Goal: Obtain resource: Download file/media

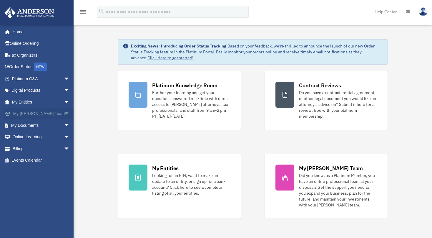
click at [40, 112] on link "My [PERSON_NAME] Team arrow_drop_down" at bounding box center [41, 114] width 74 height 12
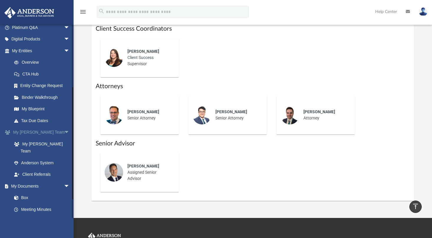
scroll to position [113, 0]
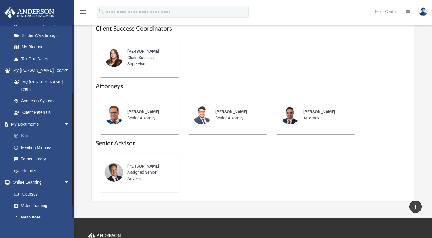
click at [26, 130] on link "Box" at bounding box center [43, 136] width 70 height 12
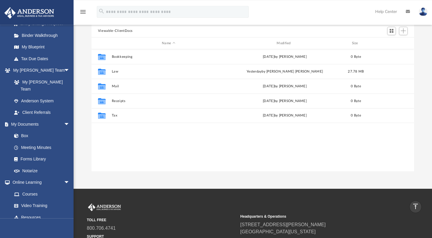
scroll to position [32, 0]
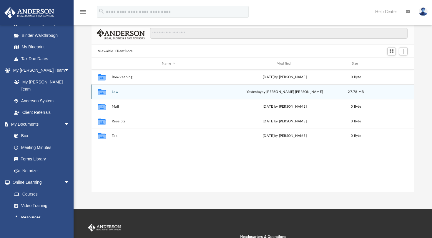
click at [114, 90] on div "Collaborated Folder Law [DATE] by [PERSON_NAME] [PERSON_NAME] 27.78 MB" at bounding box center [253, 91] width 323 height 15
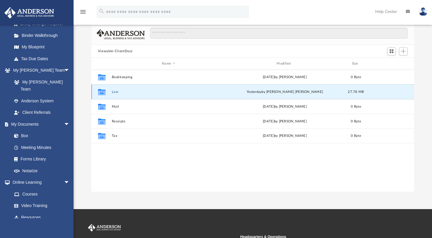
click at [117, 92] on button "Law" at bounding box center [169, 92] width 114 height 4
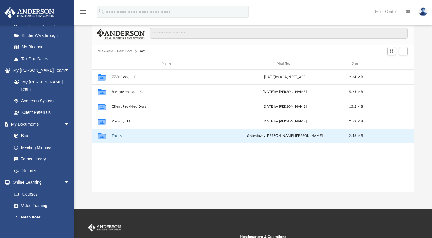
click at [121, 137] on button "Trusts" at bounding box center [169, 136] width 114 height 4
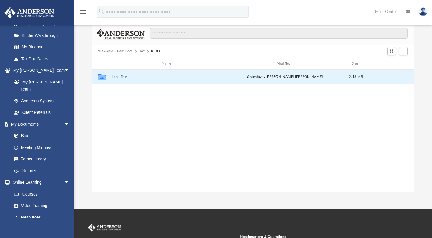
click at [124, 77] on button "Land Trusts" at bounding box center [169, 77] width 114 height 4
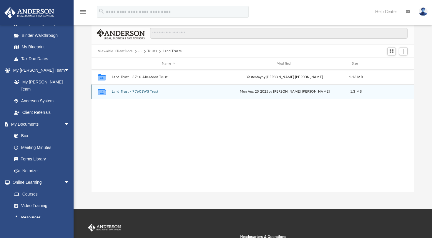
click at [131, 92] on button "Land Trust - 7760SWS Trust" at bounding box center [169, 92] width 114 height 4
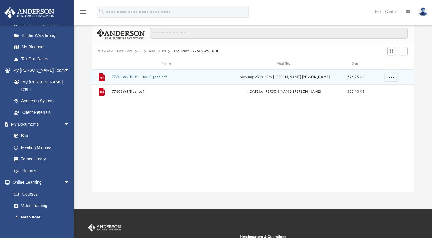
click at [132, 76] on button "7760SWS Trust - DocuSigned.pdf" at bounding box center [169, 77] width 114 height 4
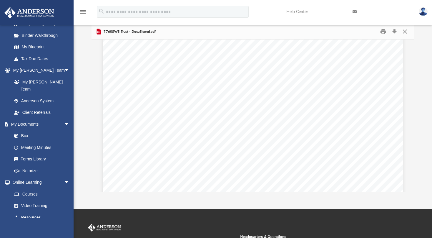
scroll to position [6662, 0]
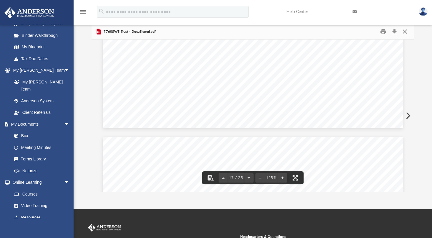
click at [404, 31] on button "Close" at bounding box center [405, 31] width 11 height 9
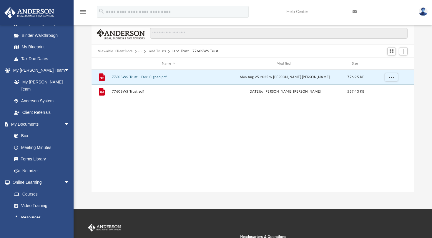
click at [150, 51] on button "Land Trusts" at bounding box center [156, 51] width 19 height 5
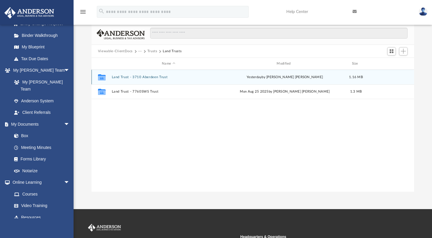
click at [154, 75] on div "Collaborated Folder Land Trust - 3710 Aberdeen Trust [DATE] by [PERSON_NAME] [P…" at bounding box center [253, 76] width 323 height 15
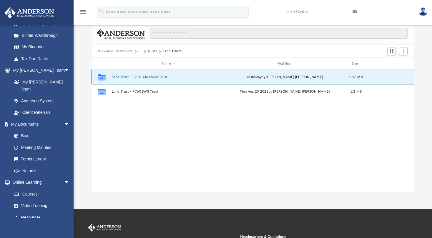
click at [145, 78] on button "Land Trust - 3710 Aberdeen Trust" at bounding box center [169, 77] width 114 height 4
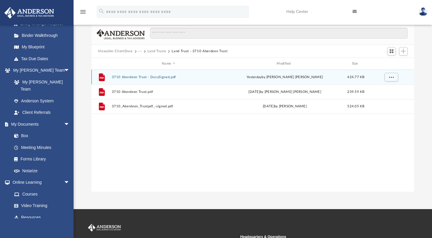
click at [140, 74] on div "File 3710 Aberdeen Trust - DocuSigned.pdf [DATE] by [PERSON_NAME] [PERSON_NAME]…" at bounding box center [253, 76] width 323 height 15
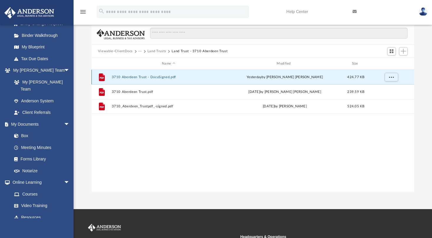
click at [139, 75] on button "3710 Aberdeen Trust - DocuSigned.pdf" at bounding box center [169, 77] width 114 height 4
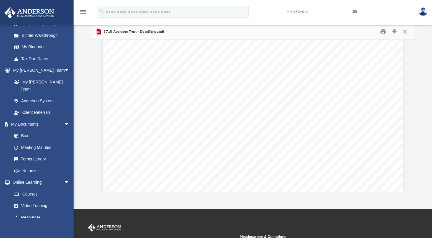
scroll to position [7369, 0]
click at [405, 32] on button "Close" at bounding box center [405, 31] width 11 height 9
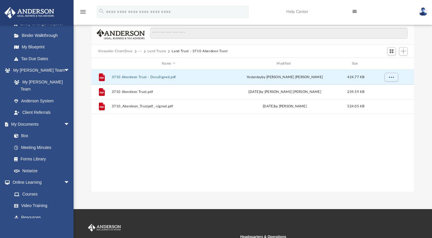
click at [155, 50] on button "Land Trusts" at bounding box center [156, 51] width 19 height 5
